Goal: Task Accomplishment & Management: Complete application form

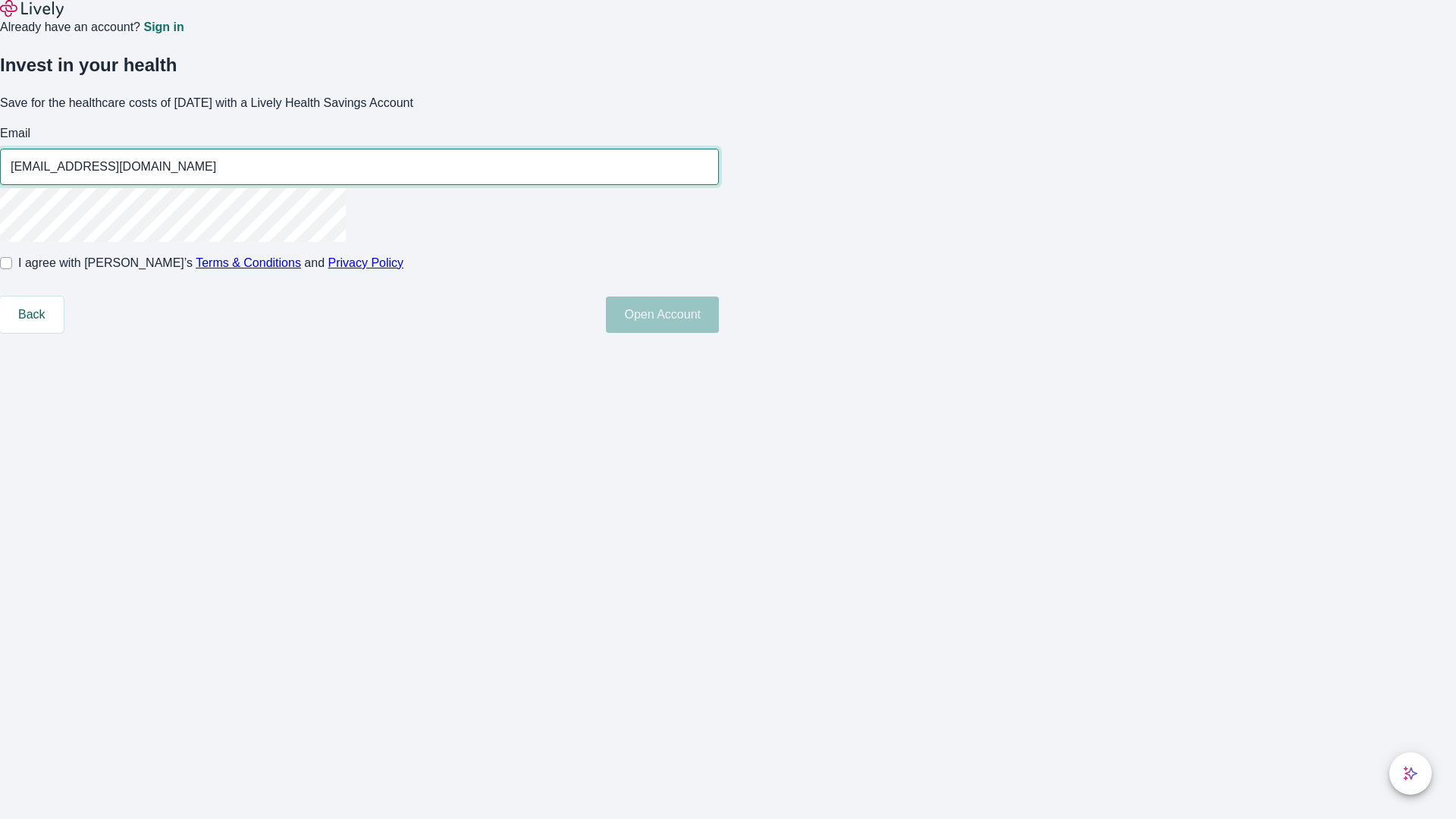
type input "Alexane48250812082802@hotmail.com"
click at [12, 269] on input "I agree with Lively’s Terms & Conditions and Privacy Policy" at bounding box center [6, 263] width 12 height 12
checkbox input "true"
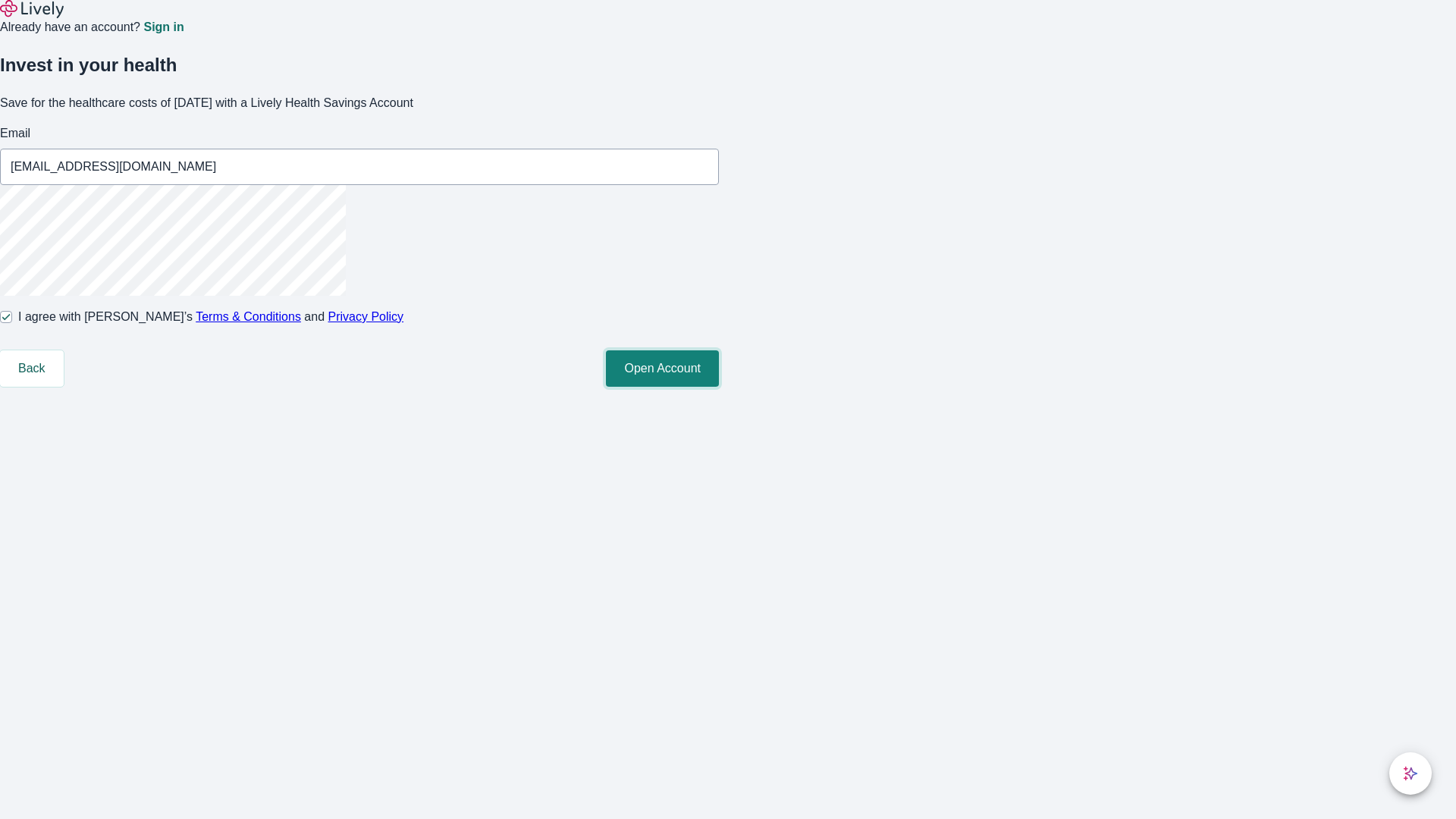
click at [719, 386] on button "Open Account" at bounding box center [662, 368] width 113 height 37
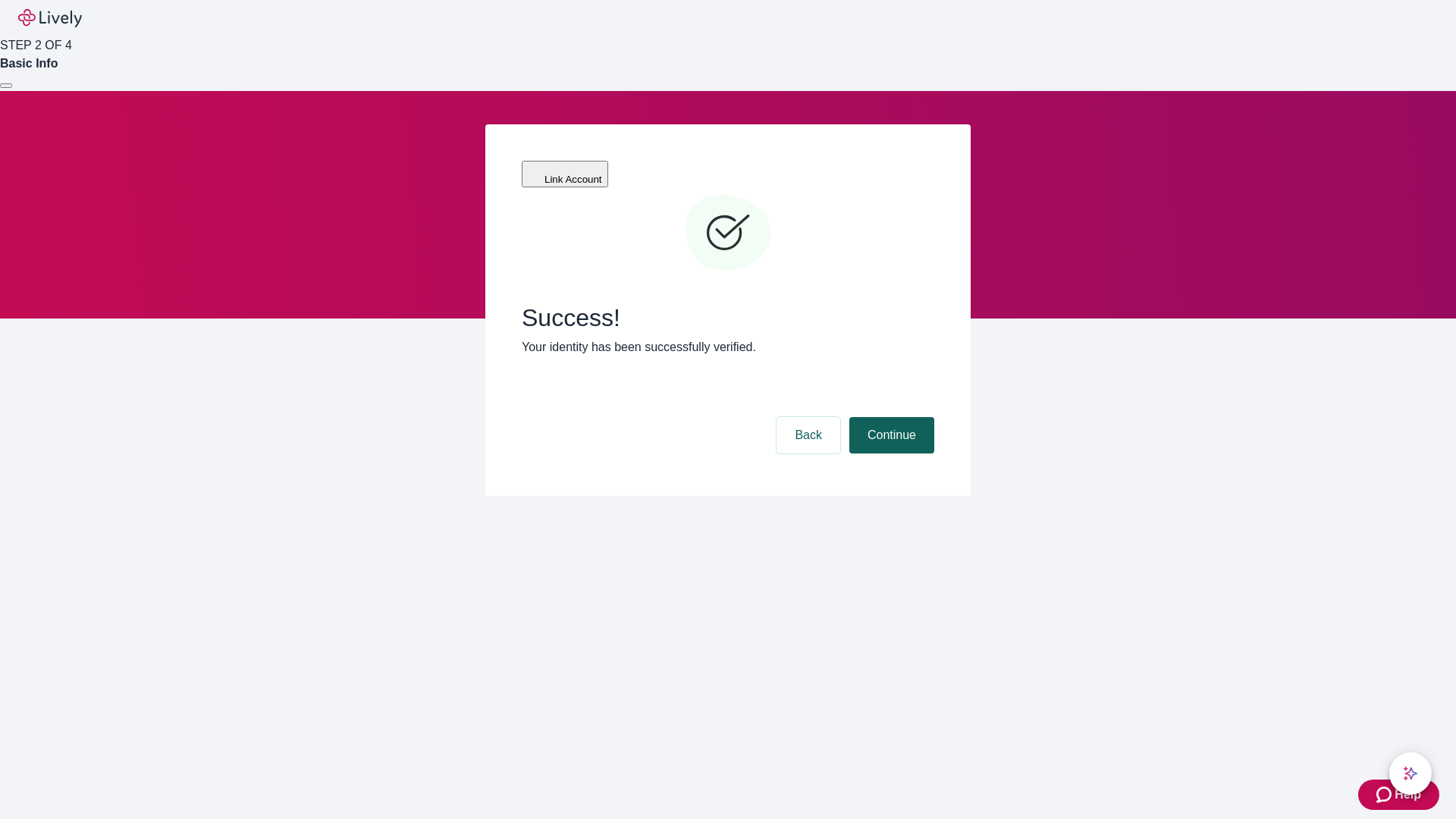
click at [890, 417] on button "Continue" at bounding box center [892, 435] width 85 height 37
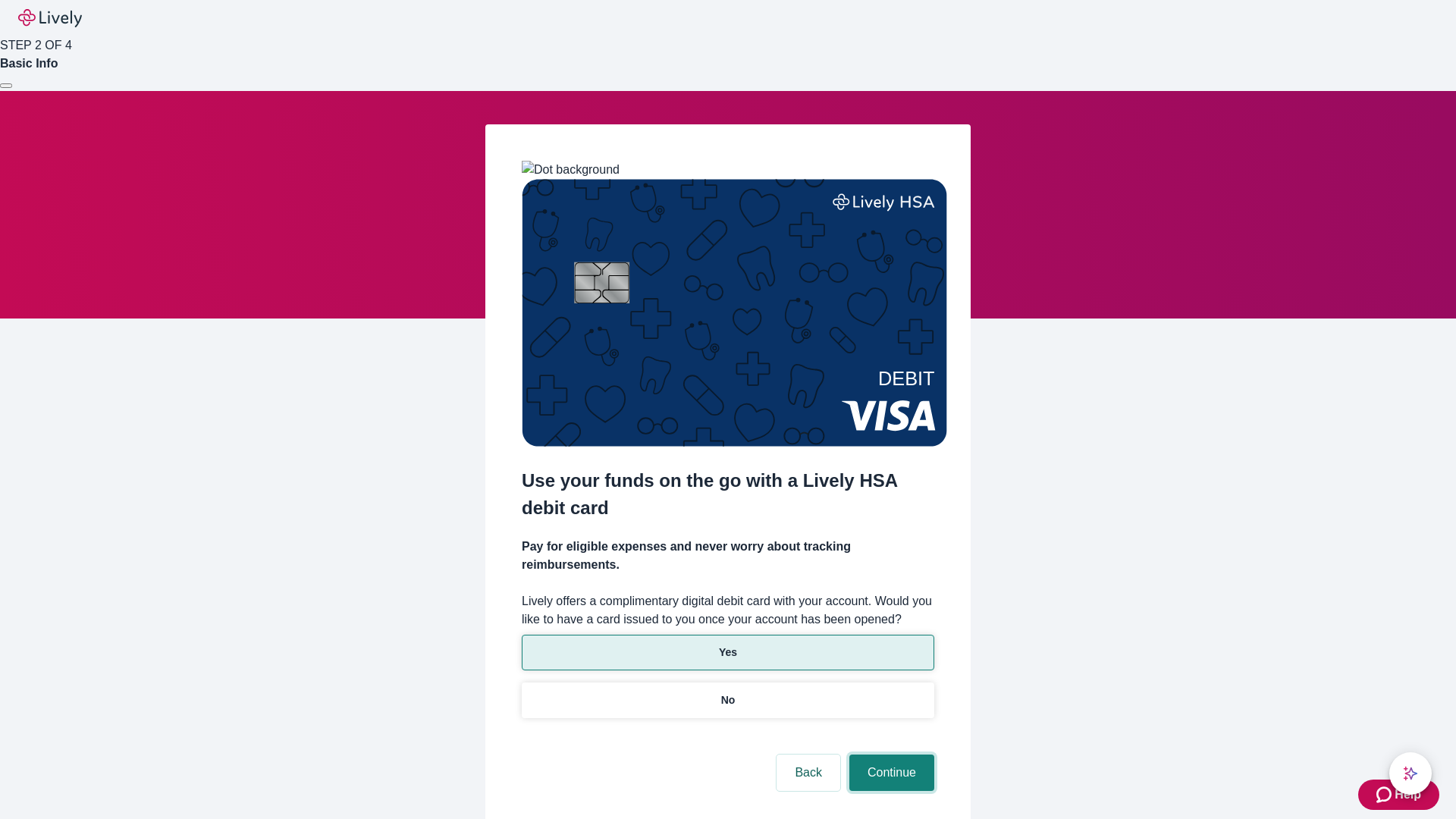
click at [890, 755] on button "Continue" at bounding box center [892, 773] width 85 height 37
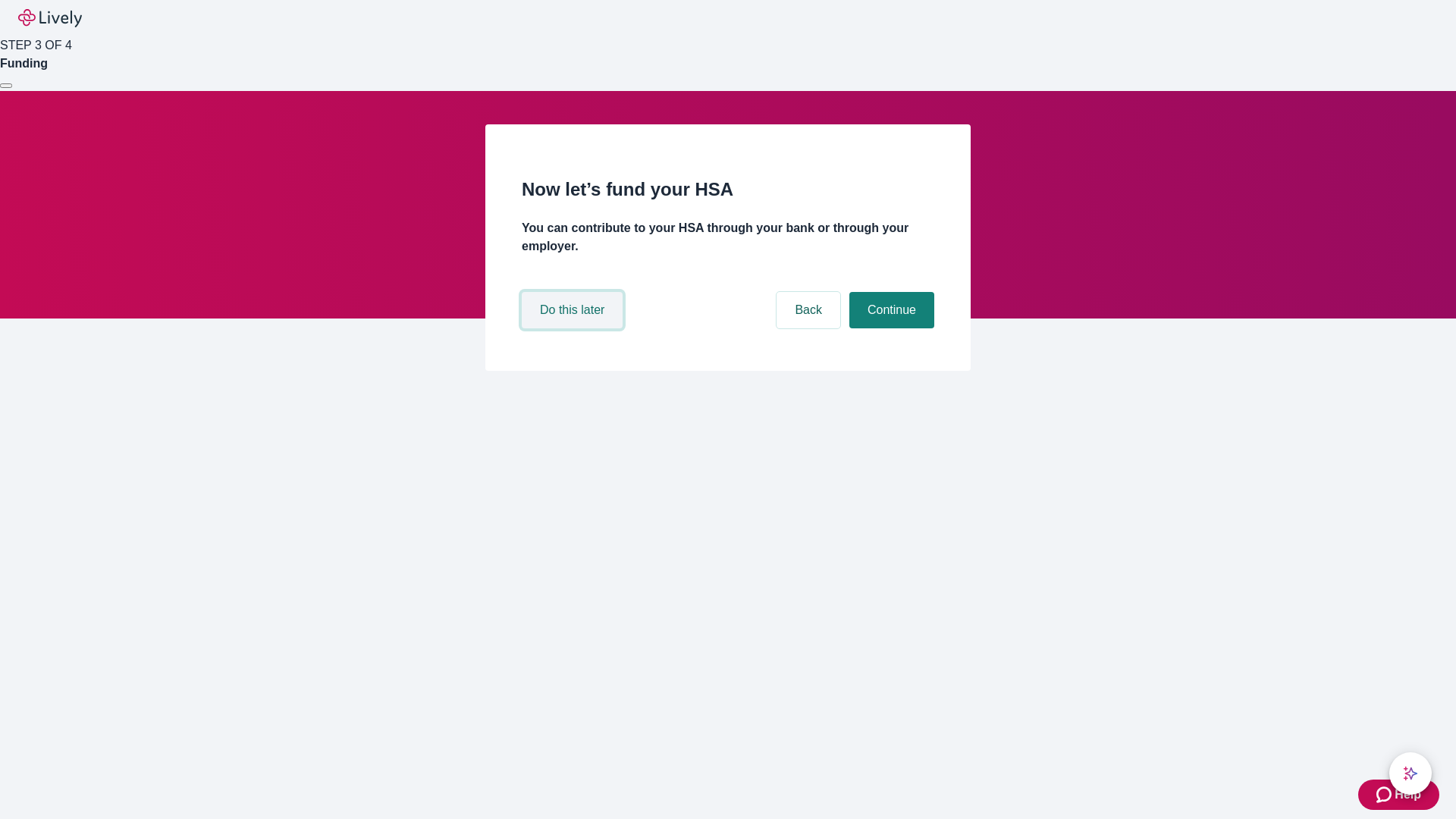
click at [574, 329] on button "Do this later" at bounding box center [572, 310] width 101 height 37
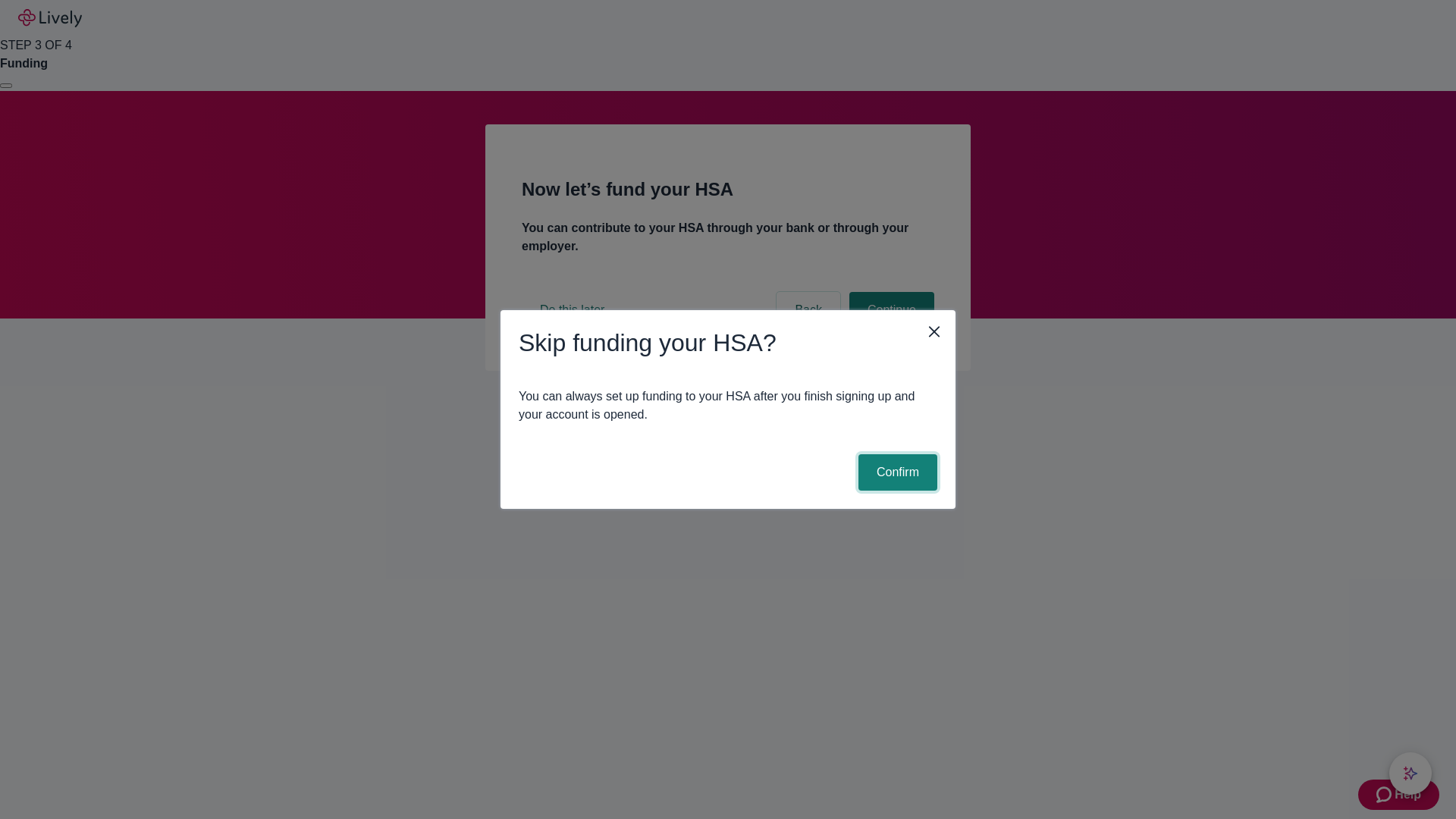
click at [896, 472] on button "Confirm" at bounding box center [897, 472] width 79 height 37
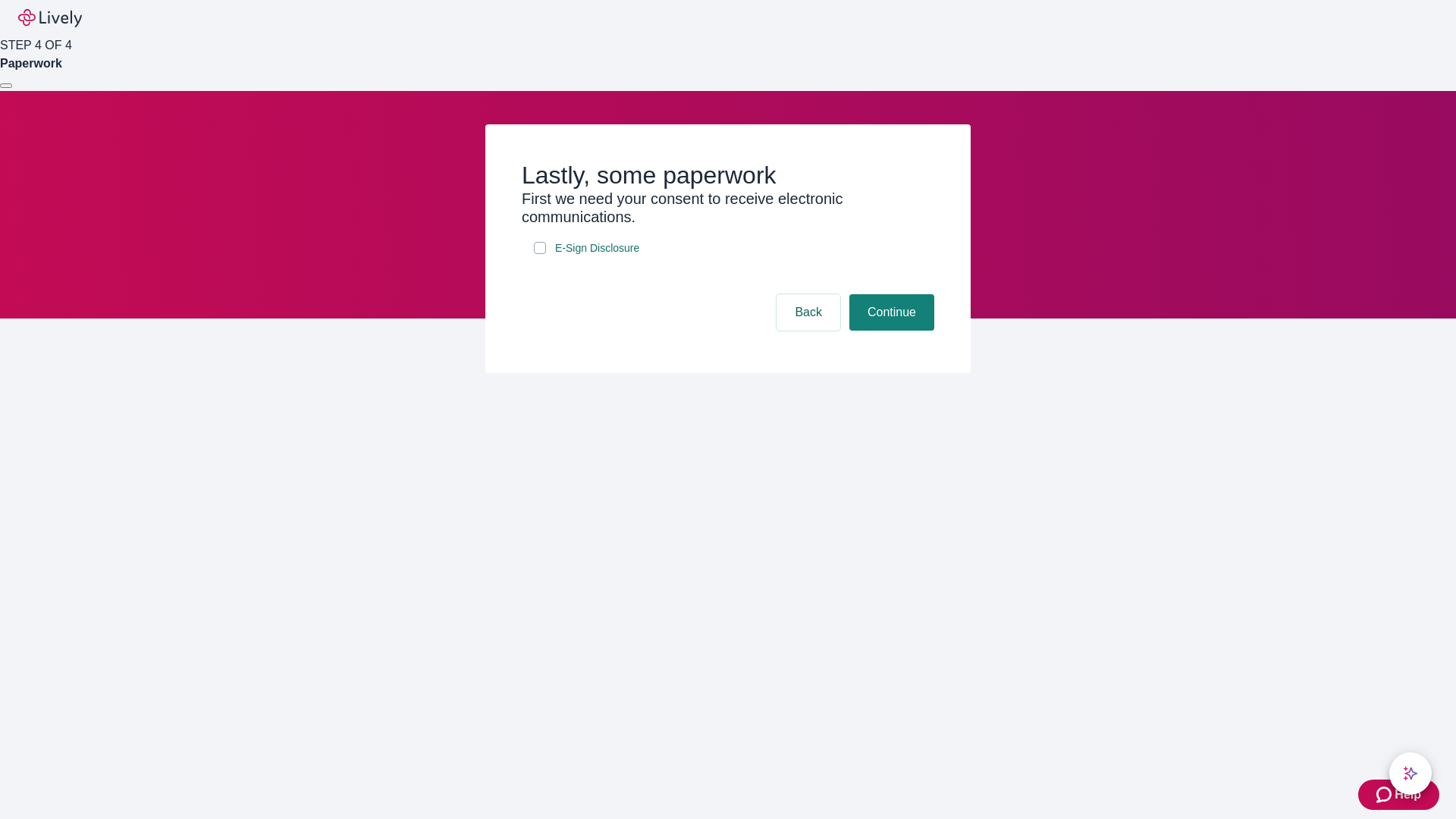
click at [540, 254] on input "E-Sign Disclosure" at bounding box center [540, 248] width 12 height 12
checkbox input "true"
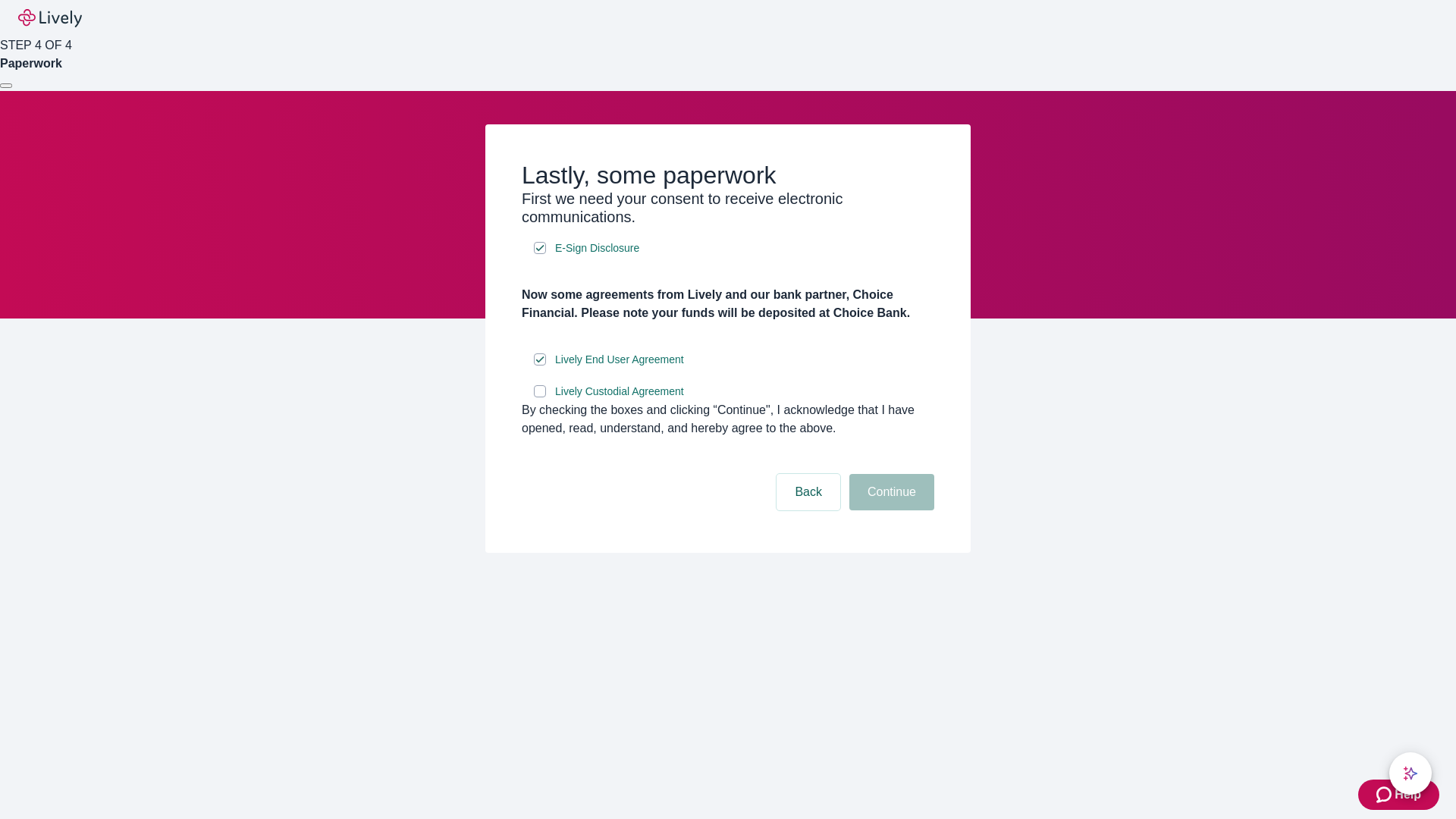
click at [540, 398] on input "Lively Custodial Agreement" at bounding box center [540, 390] width 12 height 12
checkbox input "true"
click at [890, 510] on button "Continue" at bounding box center [892, 492] width 85 height 37
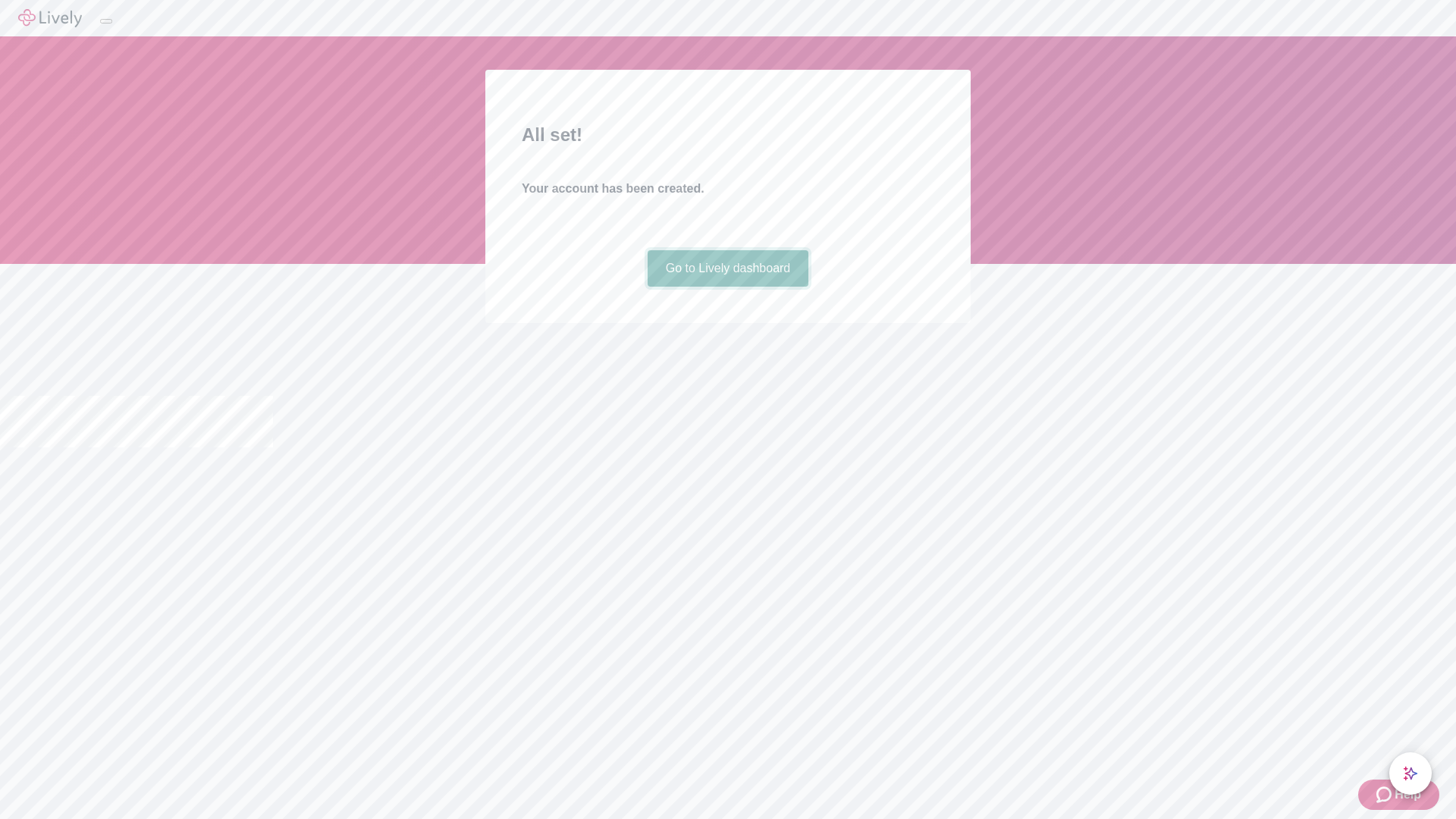
click at [727, 286] on link "Go to Lively dashboard" at bounding box center [728, 268] width 161 height 37
